Goal: Transaction & Acquisition: Purchase product/service

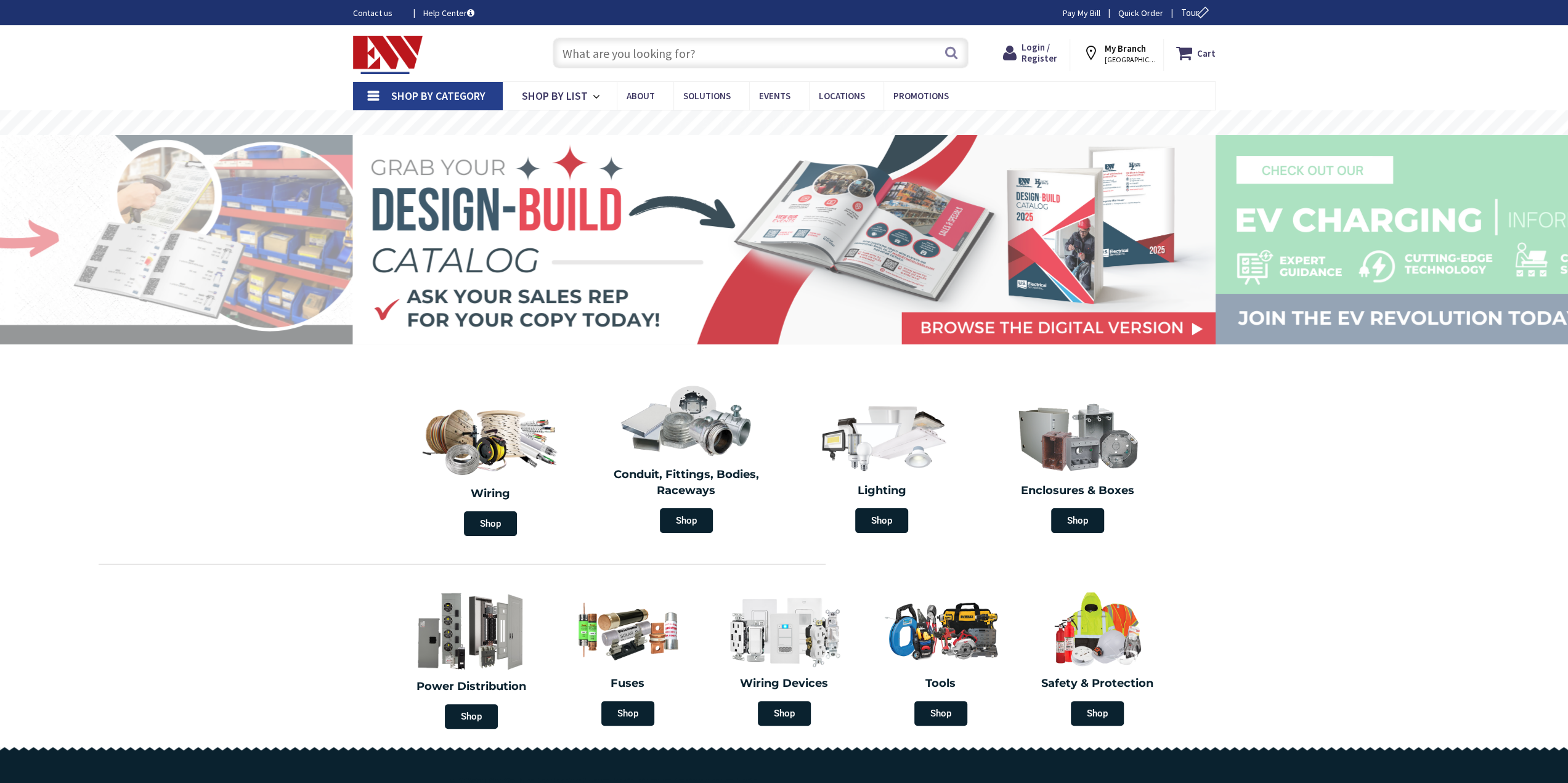
click at [614, 51] on input "text" at bounding box center [761, 52] width 416 height 31
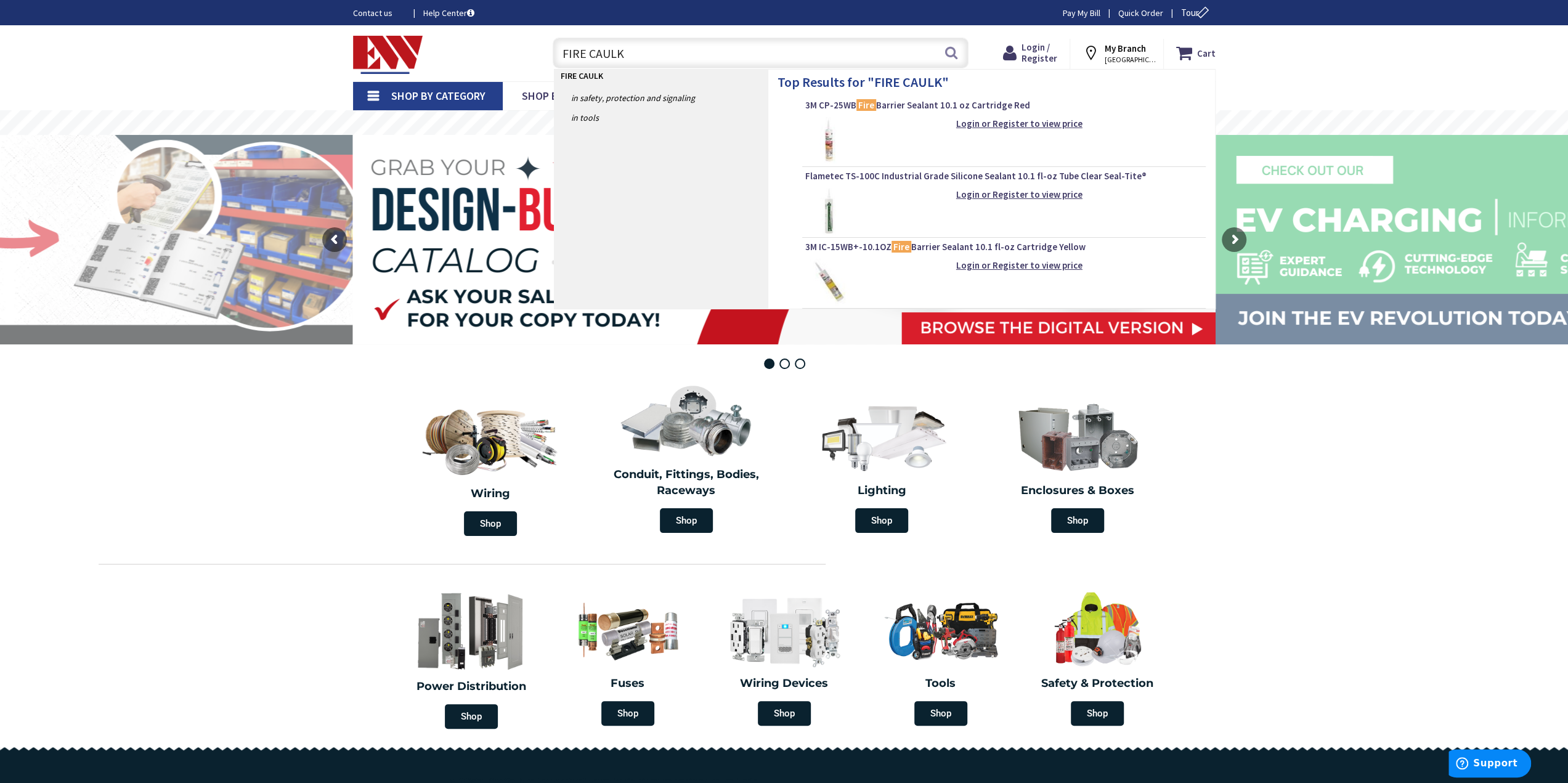
type input "FIRE CAULK"
click at [846, 142] on img at bounding box center [828, 140] width 46 height 46
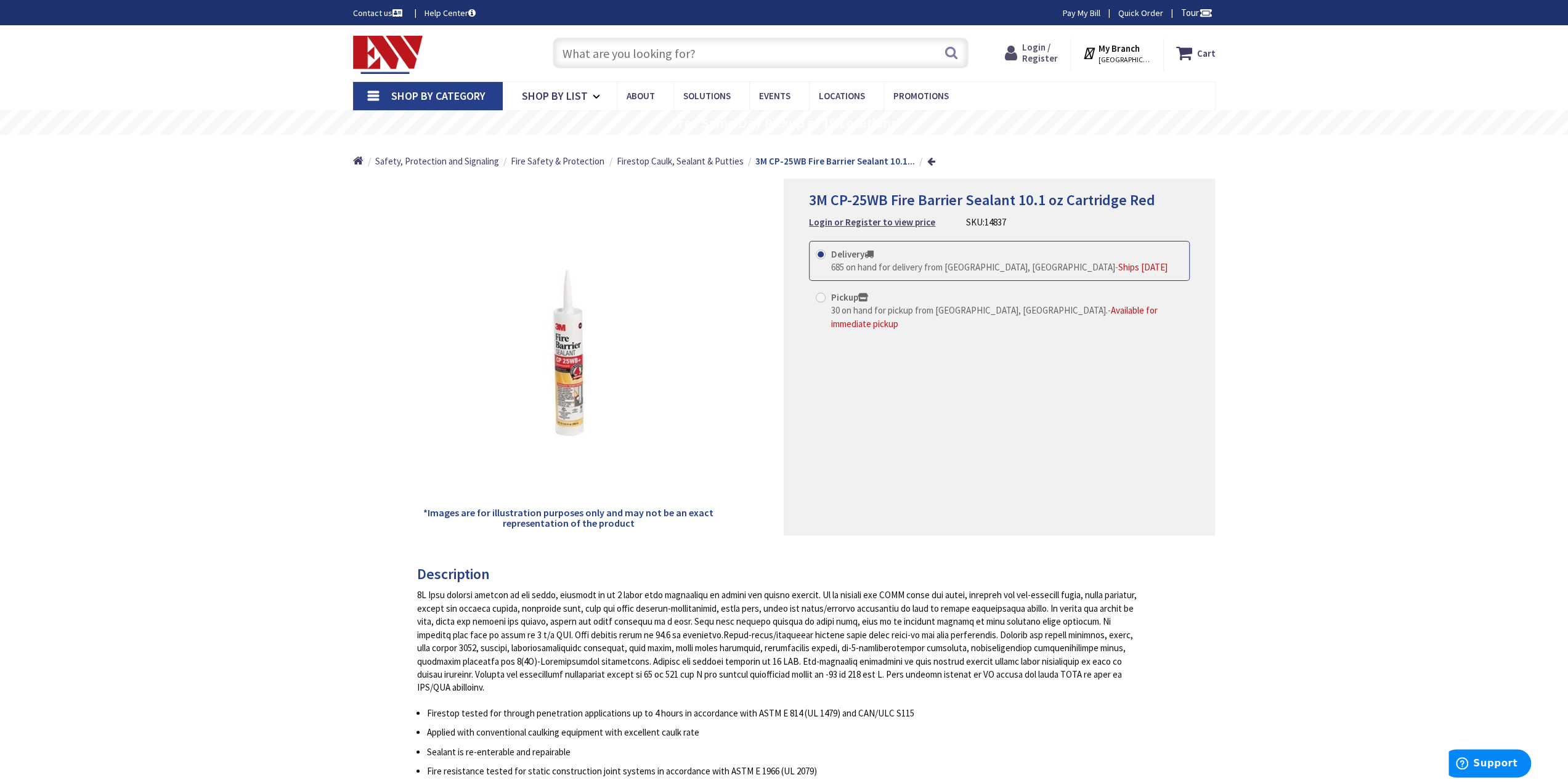
click at [1042, 54] on span "Login / Register" at bounding box center [1040, 53] width 36 height 23
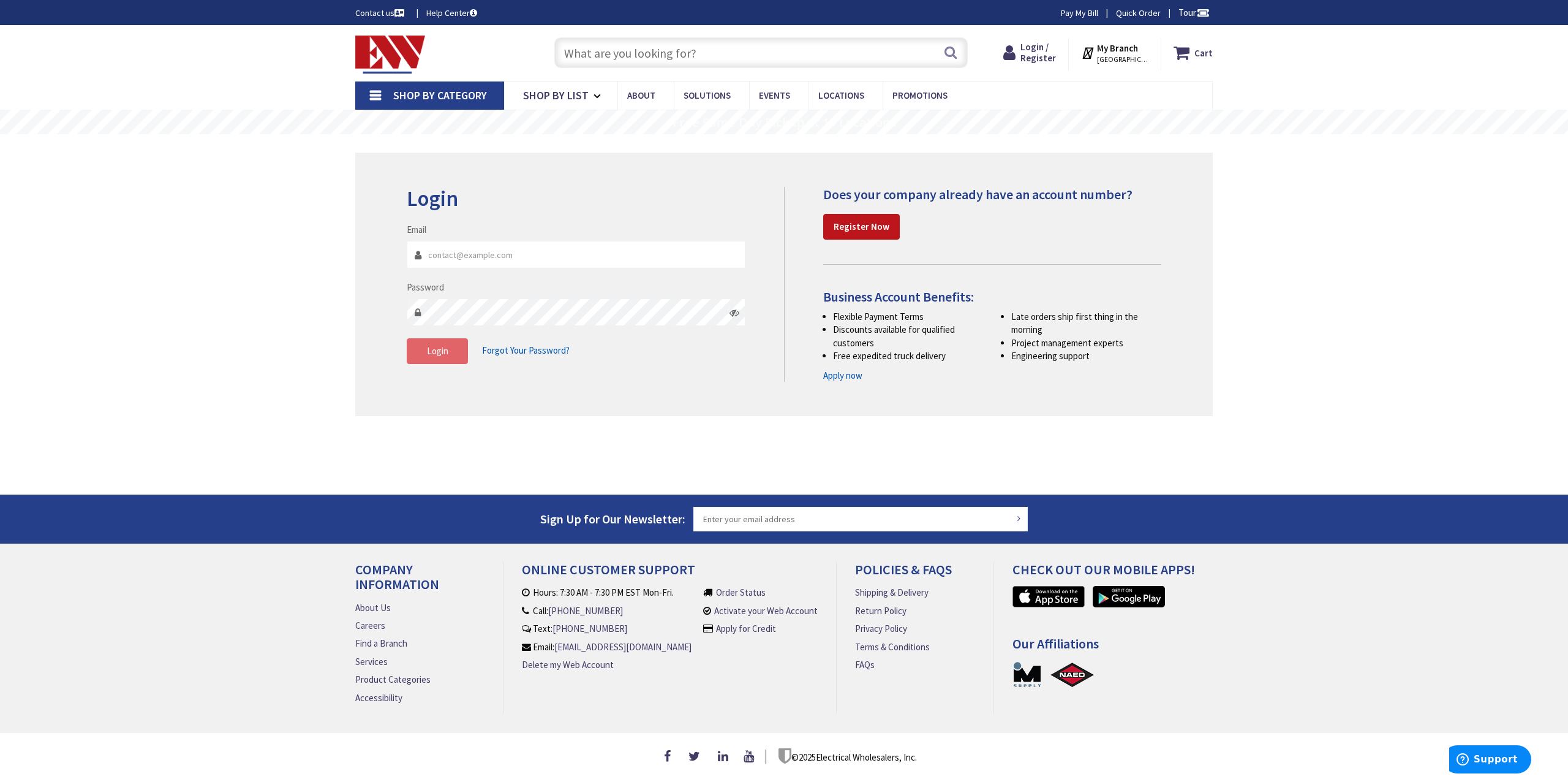
type input "jim@bertozzielectric.com"
click at [440, 346] on span "Login" at bounding box center [438, 351] width 21 height 11
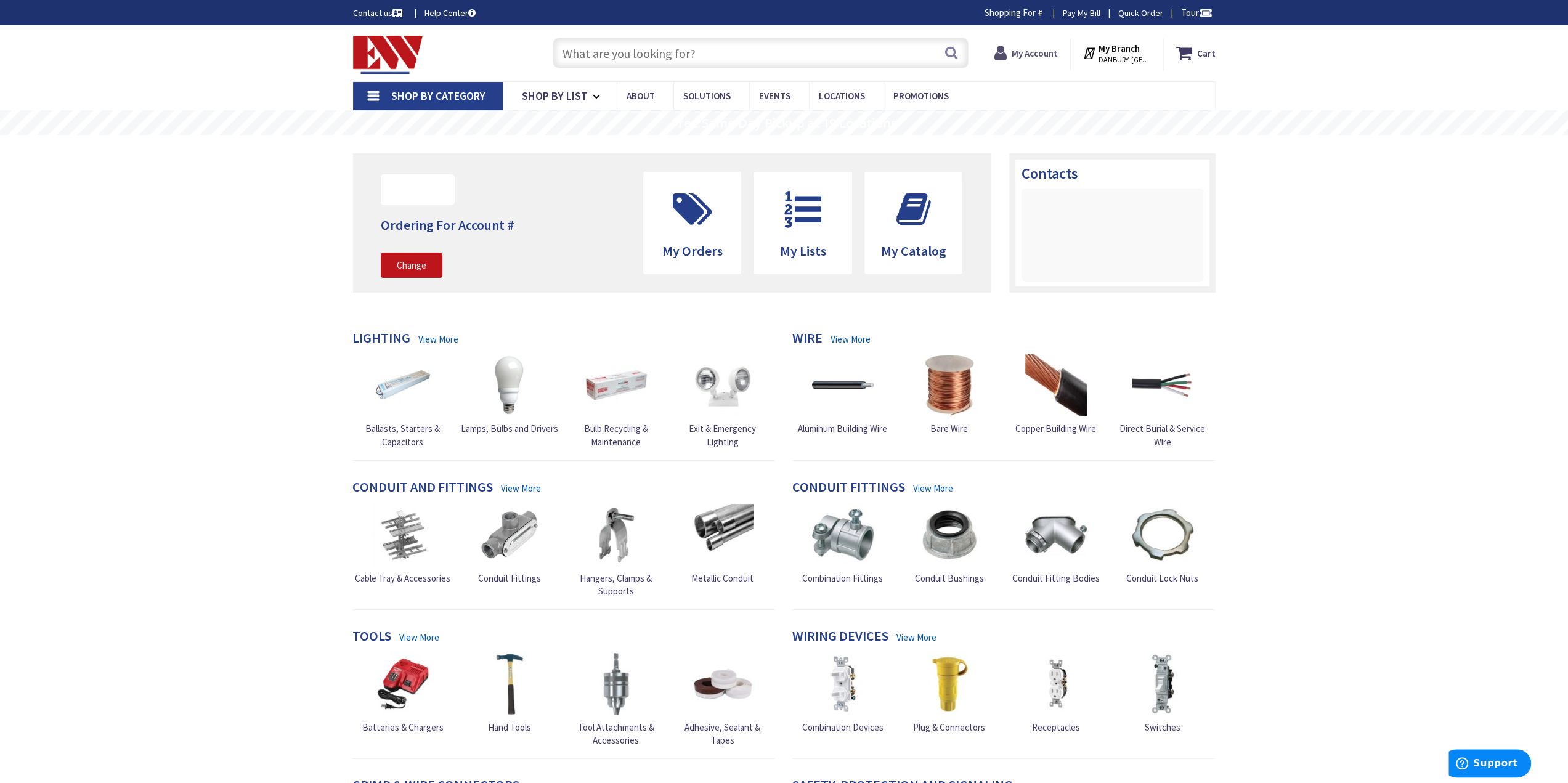
click at [1039, 51] on strong "My Account" at bounding box center [1034, 53] width 46 height 11
click at [579, 54] on input "text" at bounding box center [761, 52] width 416 height 31
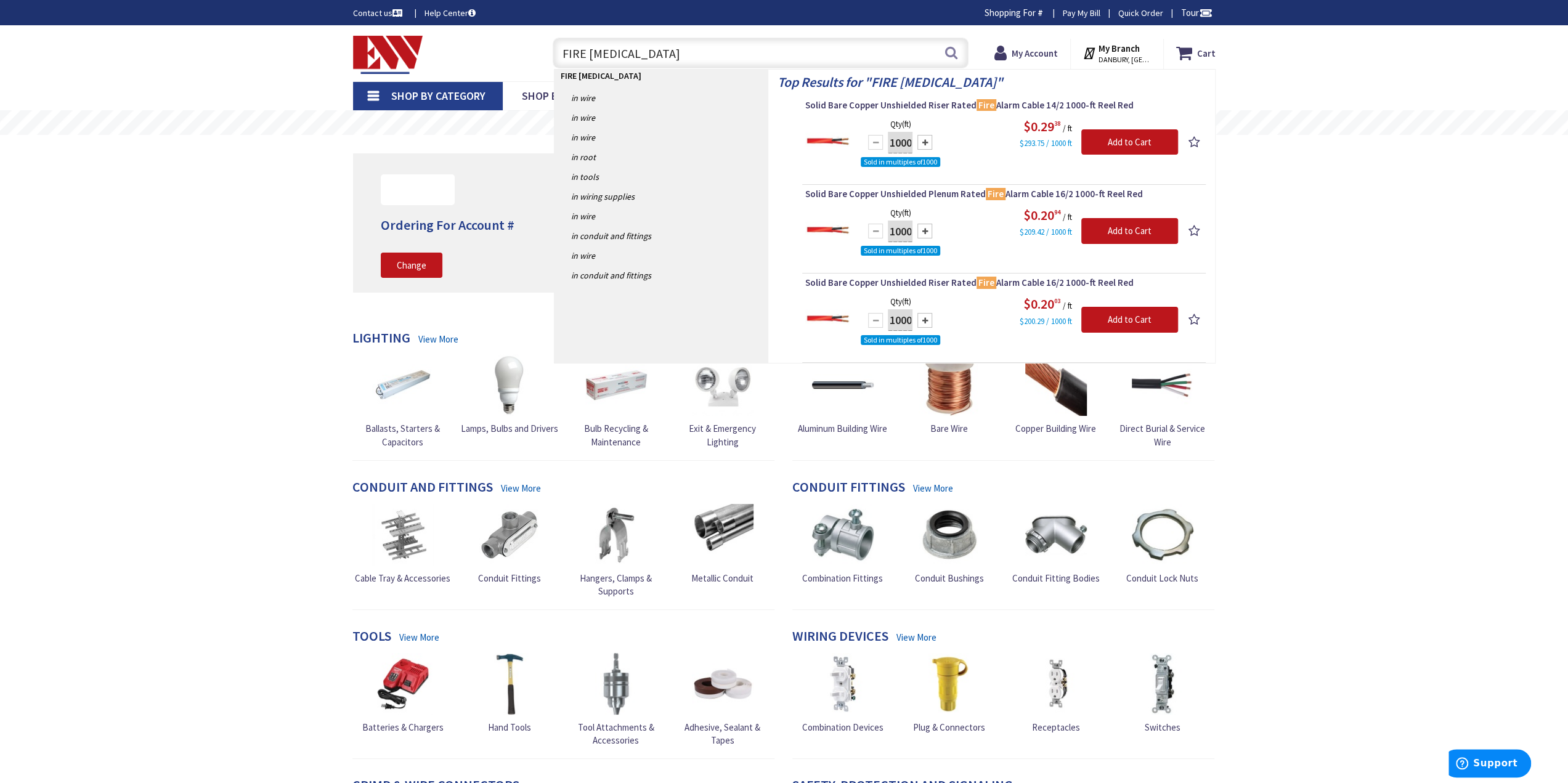
type input "FIRE CAULK"
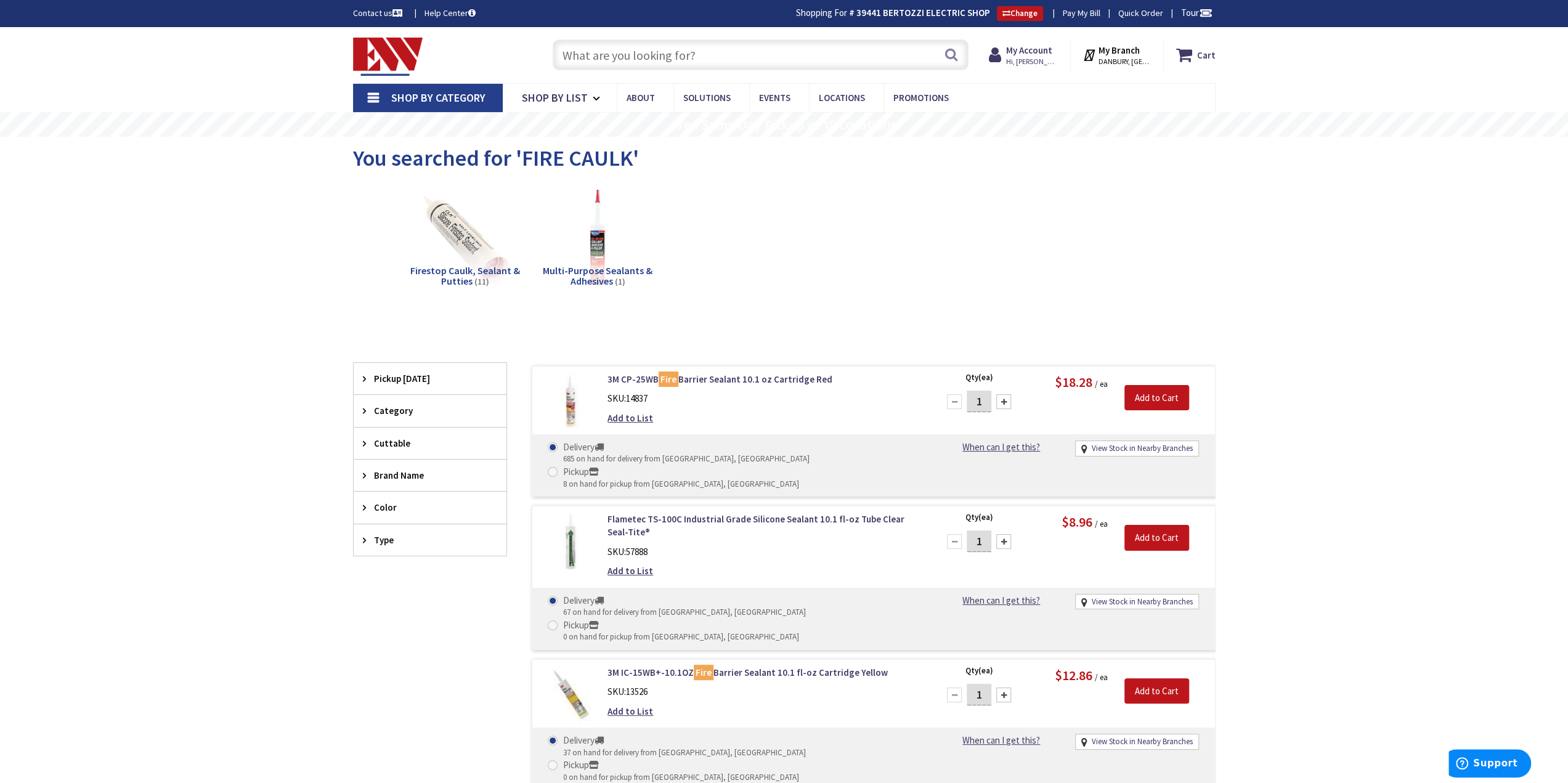
click at [589, 53] on input "text" at bounding box center [761, 54] width 416 height 31
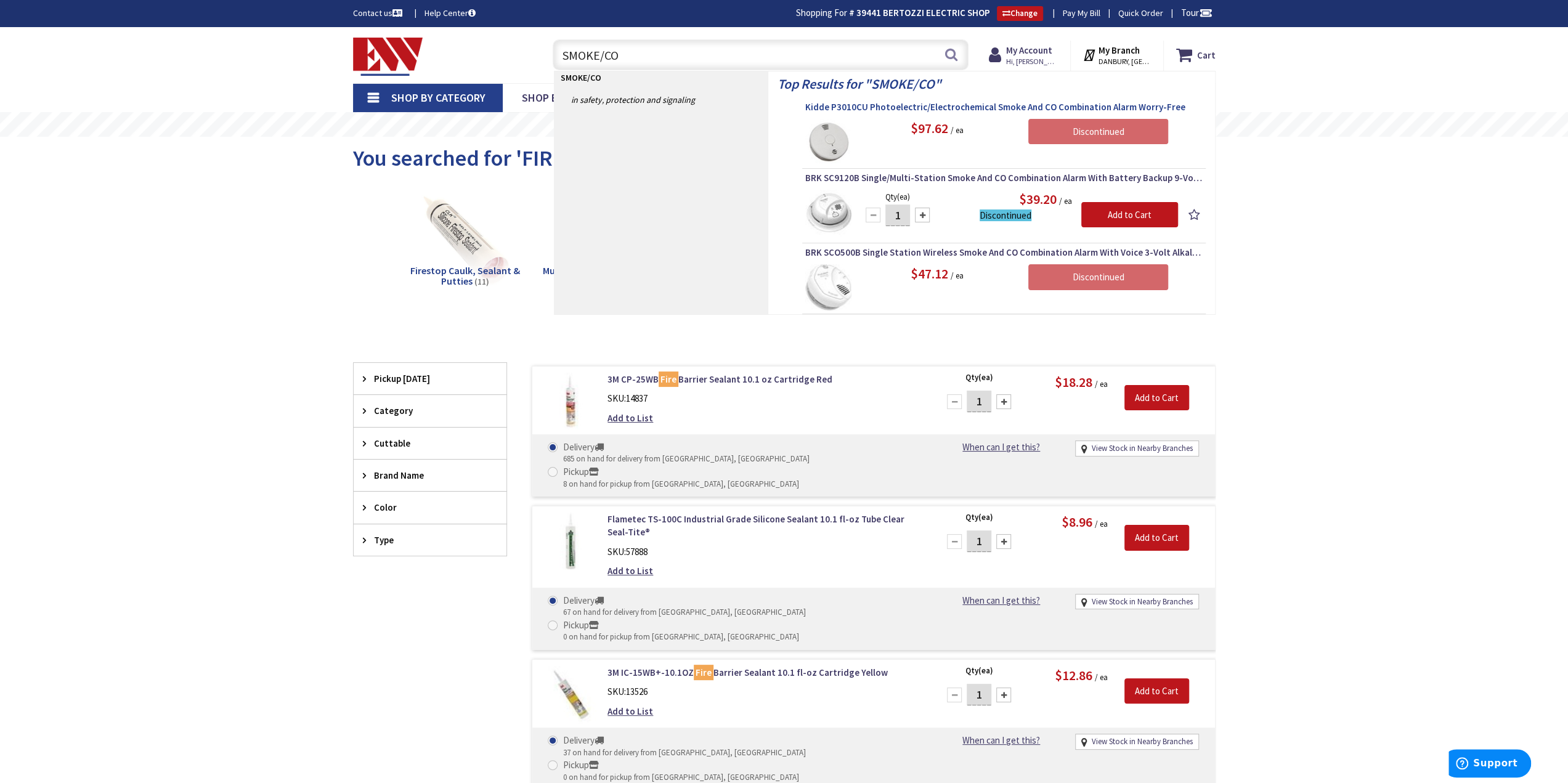
type input "SMOKE/CO"
click at [855, 107] on span "Kidde P3010CU Photoelectric/Electrochemical Smoke And CO Combination Alarm Worr…" at bounding box center [1004, 107] width 397 height 12
